Goal: Task Accomplishment & Management: Complete application form

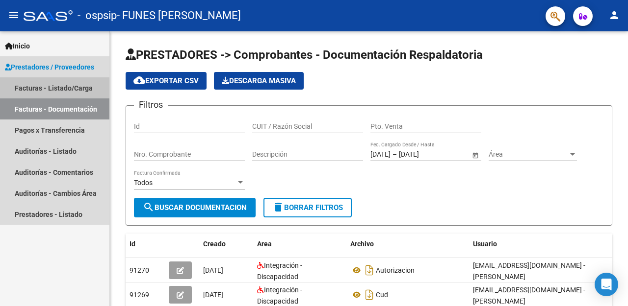
click at [60, 87] on link "Facturas - Listado/Carga" at bounding box center [54, 87] width 109 height 21
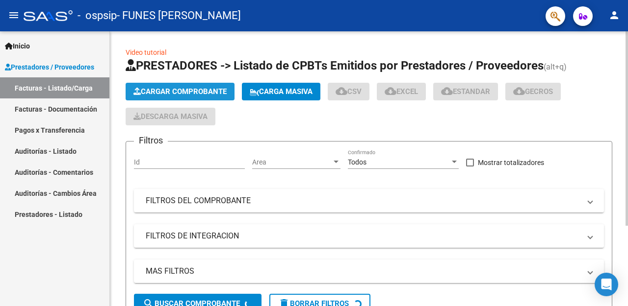
click at [177, 91] on span "Cargar Comprobante" at bounding box center [179, 91] width 93 height 9
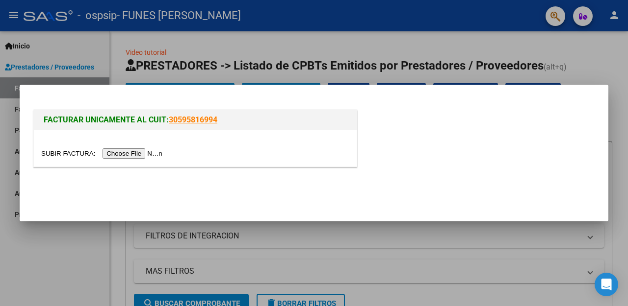
click at [163, 155] on input "file" at bounding box center [103, 154] width 124 height 10
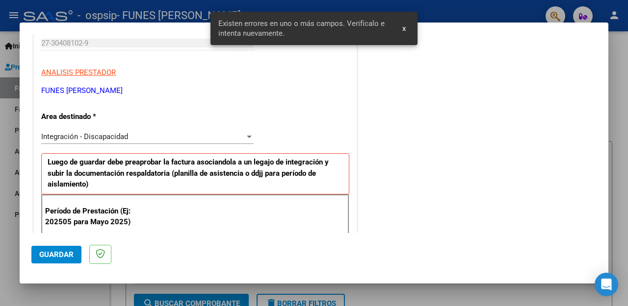
scroll to position [203, 0]
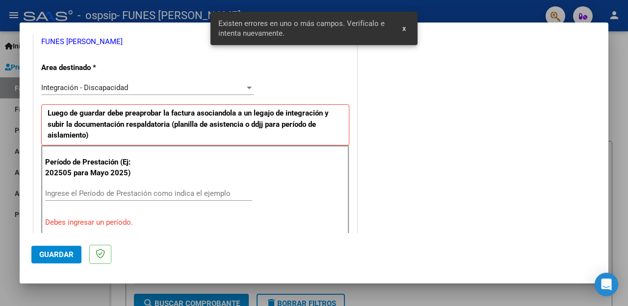
click at [91, 196] on input "Ingrese el Período de Prestación como indica el ejemplo" at bounding box center [148, 193] width 207 height 9
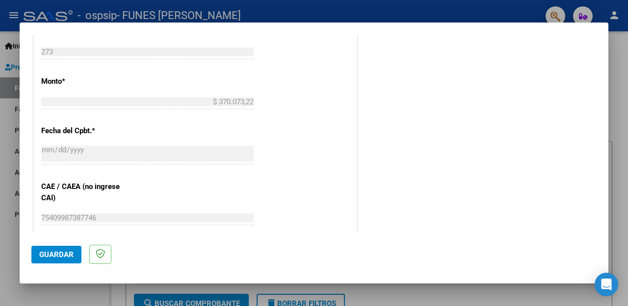
scroll to position [674, 0]
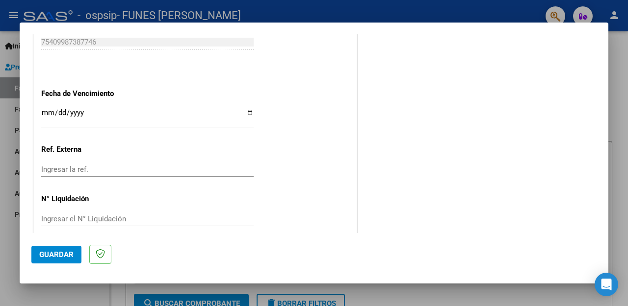
type input "202509"
click at [54, 251] on span "Guardar" at bounding box center [56, 255] width 34 height 9
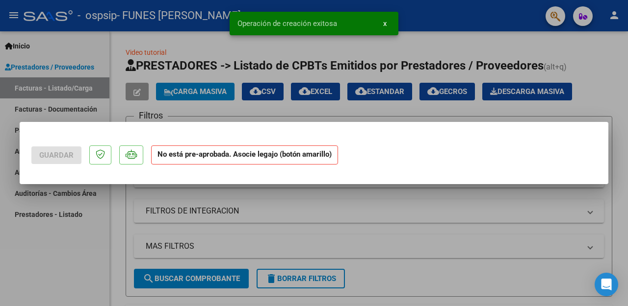
scroll to position [0, 0]
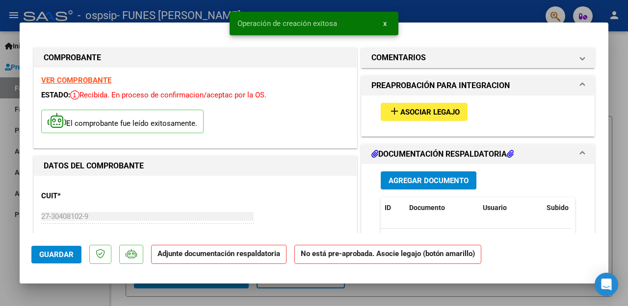
click at [393, 109] on mat-icon "add" at bounding box center [394, 111] width 12 height 12
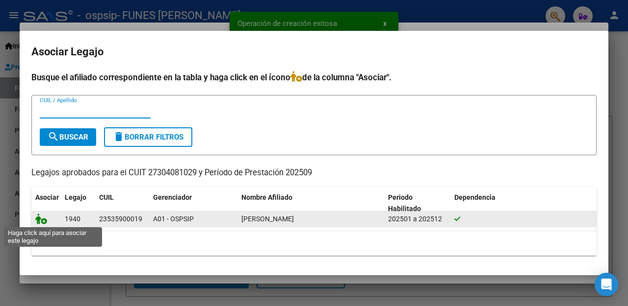
click at [44, 225] on icon at bounding box center [41, 219] width 12 height 11
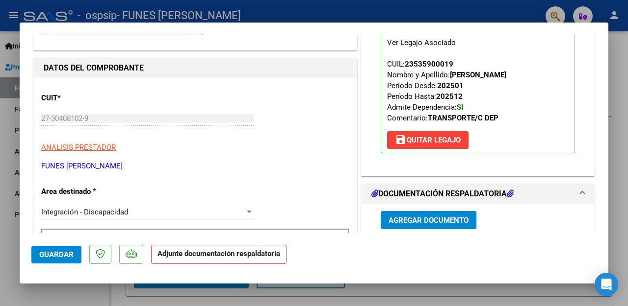
scroll to position [147, 0]
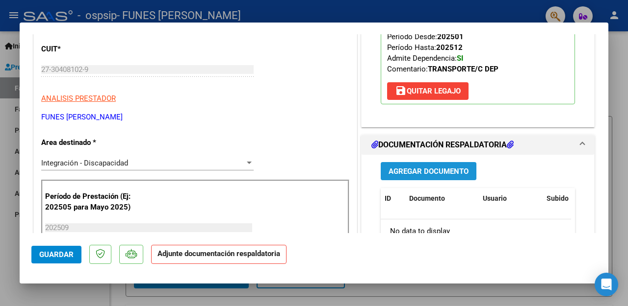
click at [393, 176] on span "Agregar Documento" at bounding box center [428, 171] width 80 height 9
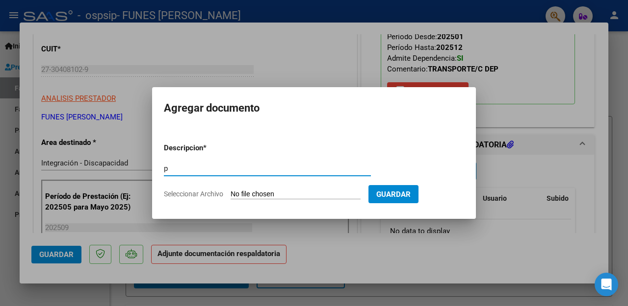
type input "PLANILLA DE ASISTENCIA"
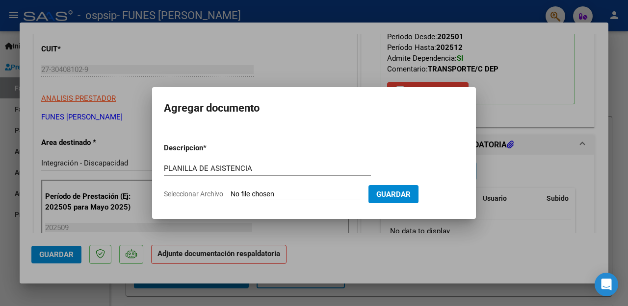
click at [279, 193] on input "Seleccionar Archivo" at bounding box center [295, 194] width 130 height 9
type input "C:\fakepath\img007.pdf"
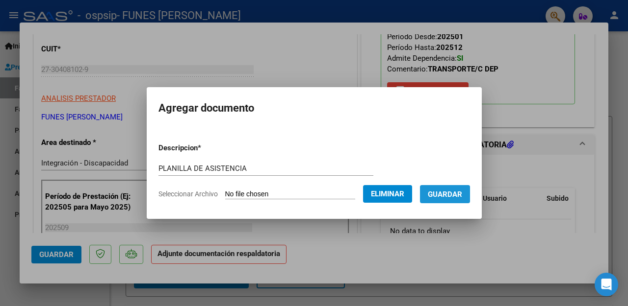
click at [438, 197] on span "Guardar" at bounding box center [444, 194] width 34 height 9
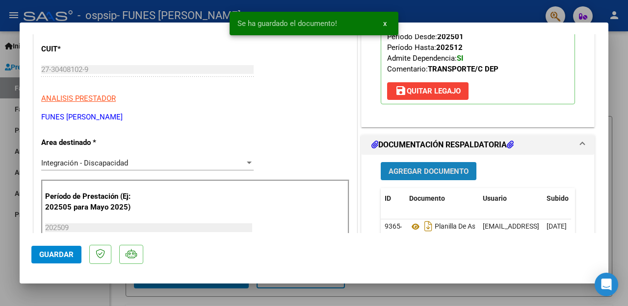
click at [389, 176] on span "Agregar Documento" at bounding box center [428, 171] width 80 height 9
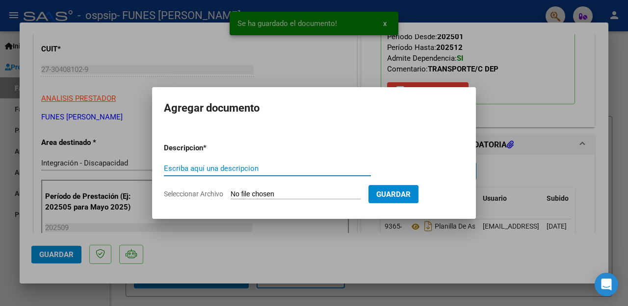
click at [300, 171] on input "Escriba aquí una descripcion" at bounding box center [267, 168] width 207 height 9
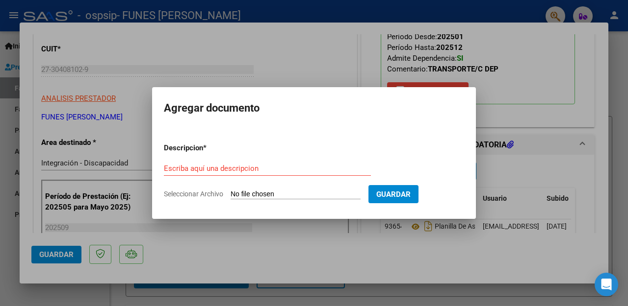
click at [257, 172] on div "Escriba aquí una descripcion" at bounding box center [267, 168] width 207 height 15
click at [257, 172] on input "Escriba aquí una descripcion" at bounding box center [267, 168] width 207 height 9
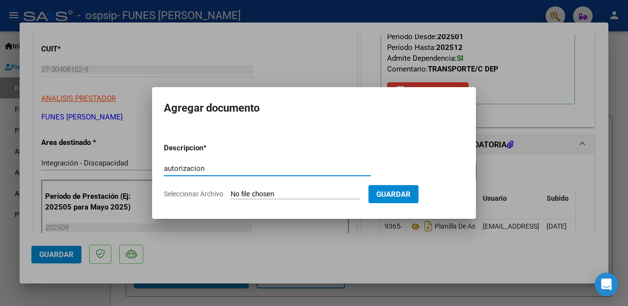
type input "autorizacion"
click at [273, 196] on input "Seleccionar Archivo" at bounding box center [295, 194] width 130 height 9
type input "C:\fakepath\img008.pdf"
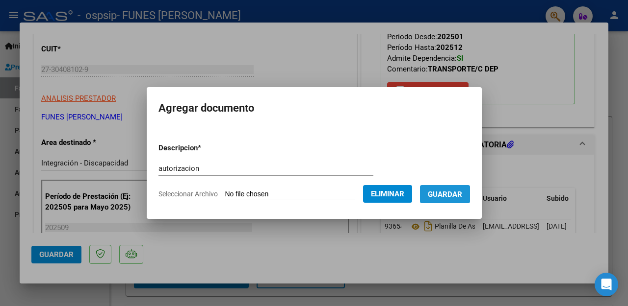
click at [443, 189] on button "Guardar" at bounding box center [445, 194] width 50 height 18
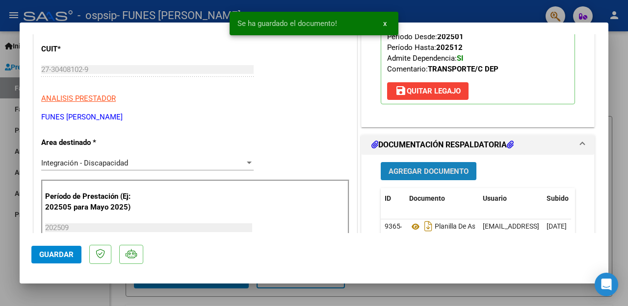
click at [443, 176] on span "Agregar Documento" at bounding box center [428, 171] width 80 height 9
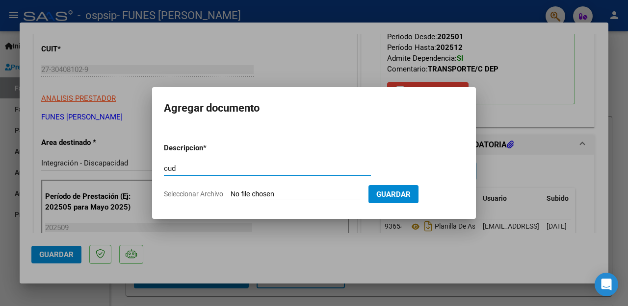
type input "cud"
click at [270, 194] on input "Seleccionar Archivo" at bounding box center [295, 194] width 130 height 9
type input "C:\fakepath\img009.pdf"
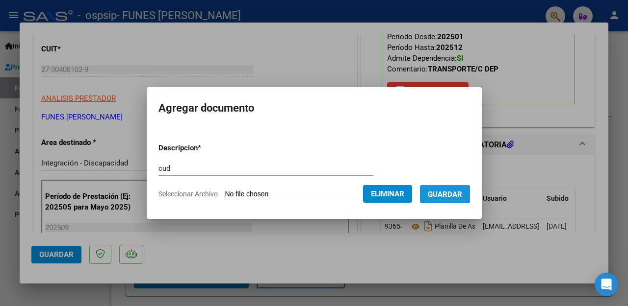
click at [443, 187] on button "Guardar" at bounding box center [445, 194] width 50 height 18
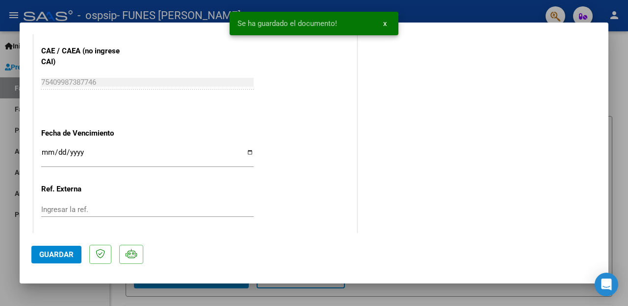
scroll to position [688, 0]
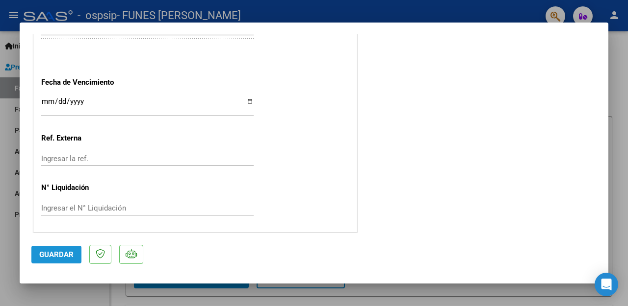
click at [53, 252] on span "Guardar" at bounding box center [56, 255] width 34 height 9
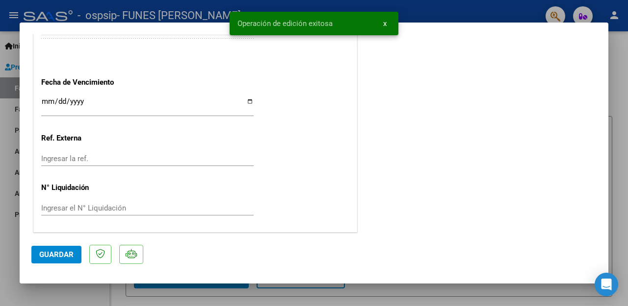
click at [619, 70] on div at bounding box center [314, 153] width 628 height 306
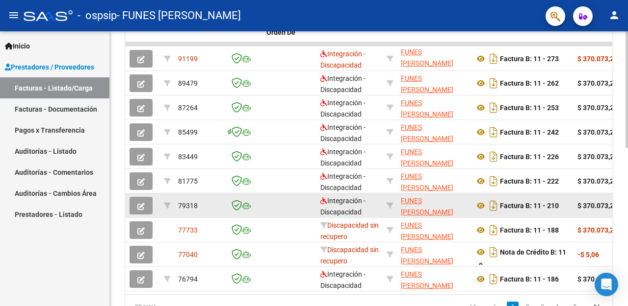
scroll to position [221, 0]
